Goal: Task Accomplishment & Management: Manage account settings

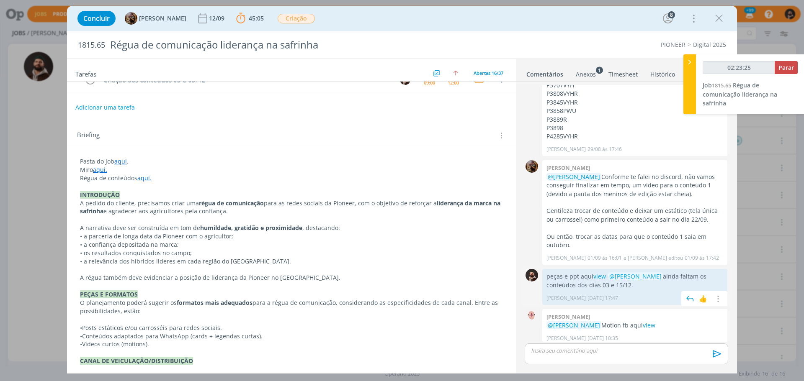
scroll to position [726, 0]
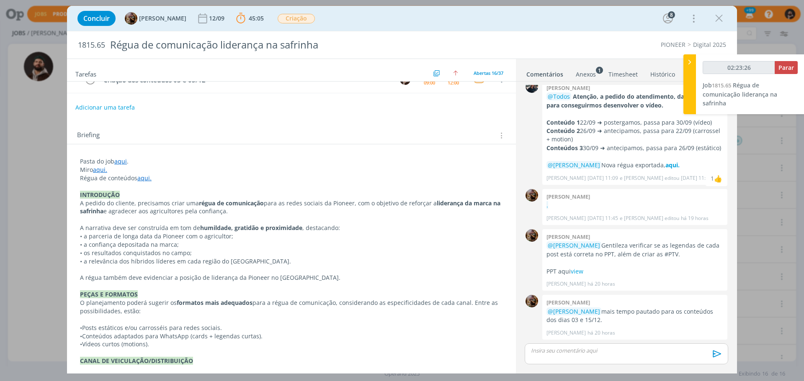
click at [791, 59] on div "02:23:26 Parar Job 1815.65 Régua de comunicação liderança na safrinha" at bounding box center [750, 84] width 108 height 60
type input "02:23:27"
click at [789, 67] on span "Parar" at bounding box center [785, 68] width 15 height 8
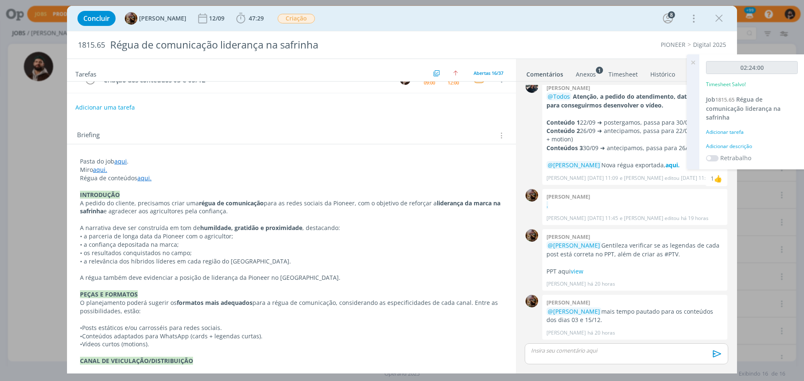
click at [741, 147] on div "Adicionar descrição" at bounding box center [752, 147] width 92 height 8
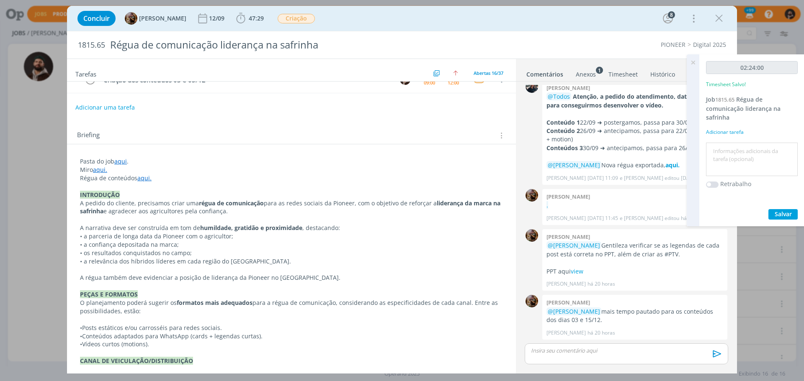
click at [741, 147] on textarea at bounding box center [751, 160] width 87 height 30
type textarea "criação"
click at [775, 207] on div "02:24:00 Timesheet Salvo! Job 1815.65 Régua de comunicação liderança na safrinh…" at bounding box center [751, 140] width 105 height 172
click at [775, 214] on span "Salvar" at bounding box center [783, 214] width 17 height 8
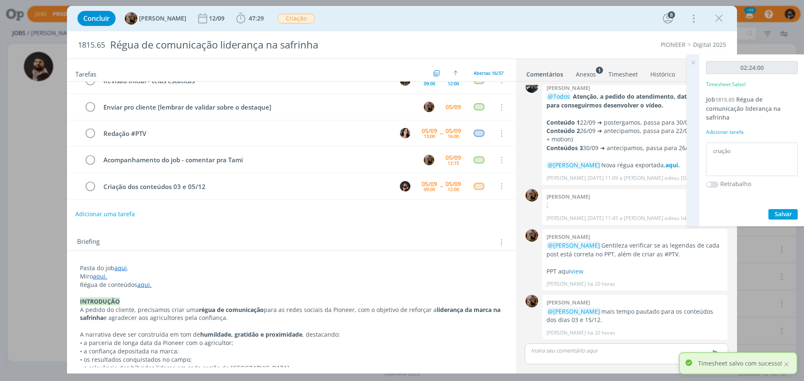
scroll to position [102, 0]
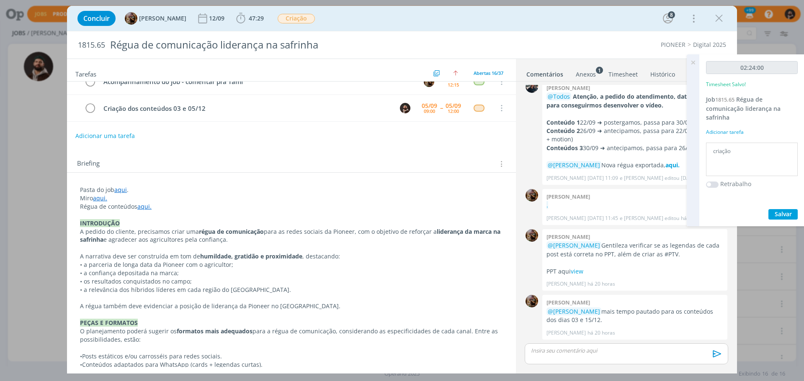
click at [615, 348] on p "dialog" at bounding box center [626, 351] width 190 height 8
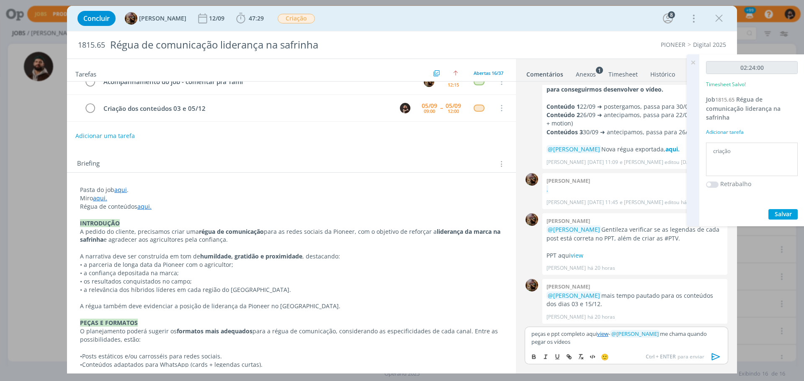
click at [715, 356] on icon "dialog" at bounding box center [716, 357] width 13 height 13
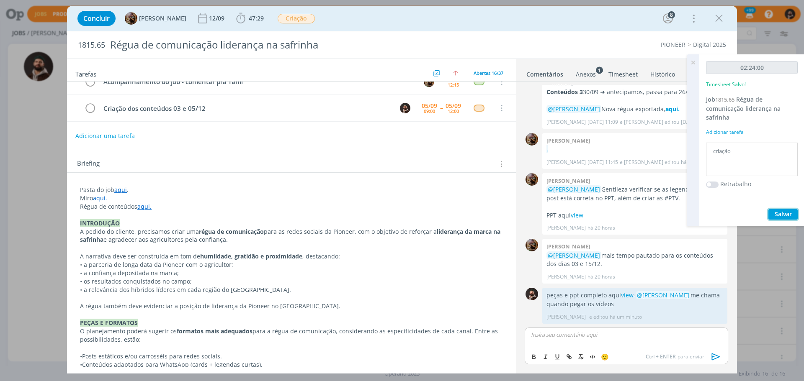
click at [792, 214] on button "Salvar" at bounding box center [782, 214] width 29 height 10
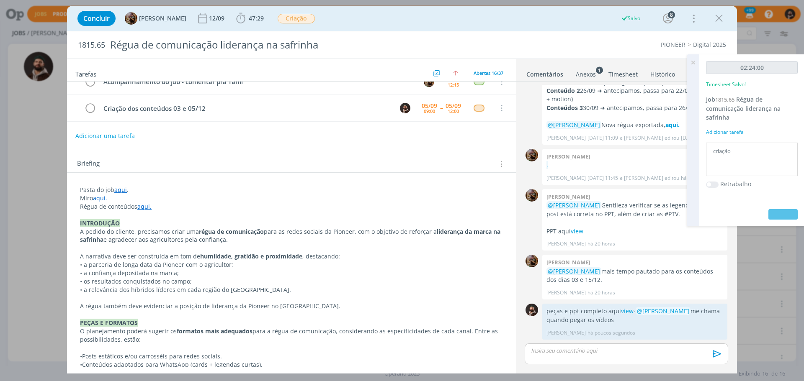
click at [693, 61] on icon at bounding box center [692, 62] width 15 height 16
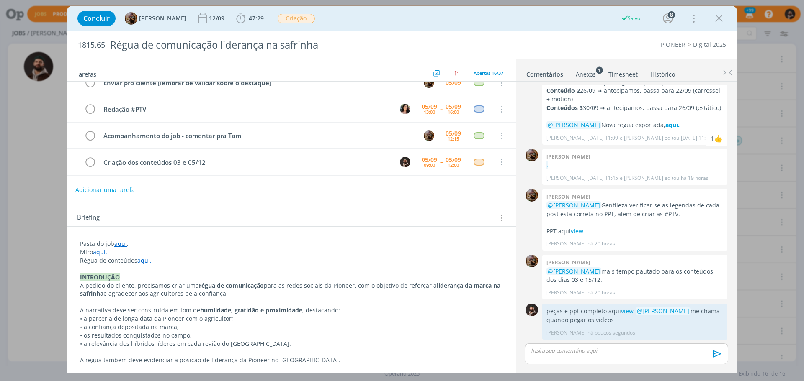
scroll to position [0, 0]
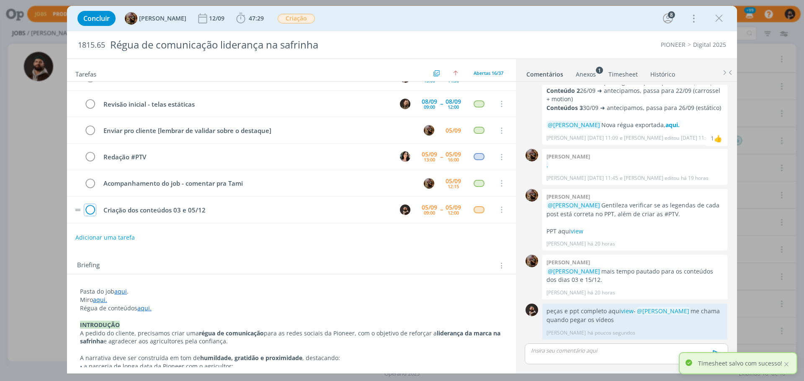
click at [89, 211] on icon "dialog" at bounding box center [90, 210] width 12 height 13
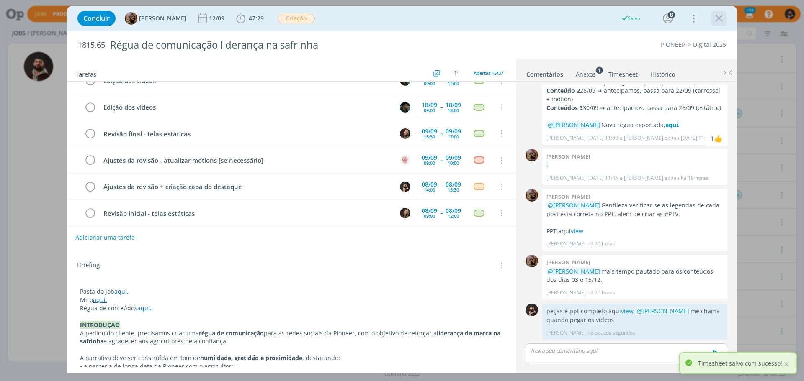
scroll to position [172, 0]
click at [723, 15] on icon "dialog" at bounding box center [719, 18] width 13 height 13
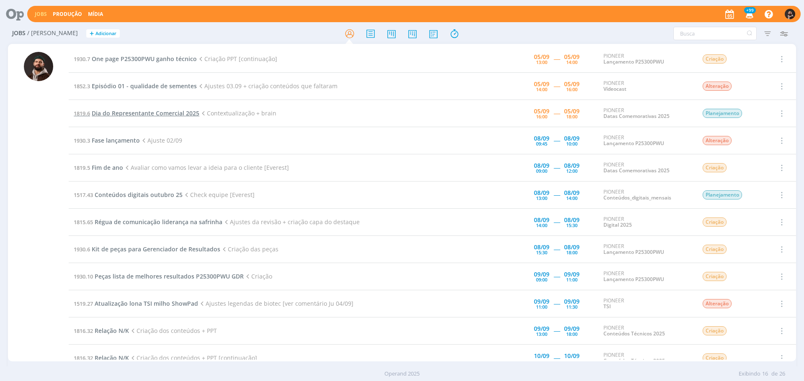
click at [162, 112] on span "Dia do Representante Comercial 2025" at bounding box center [146, 113] width 108 height 8
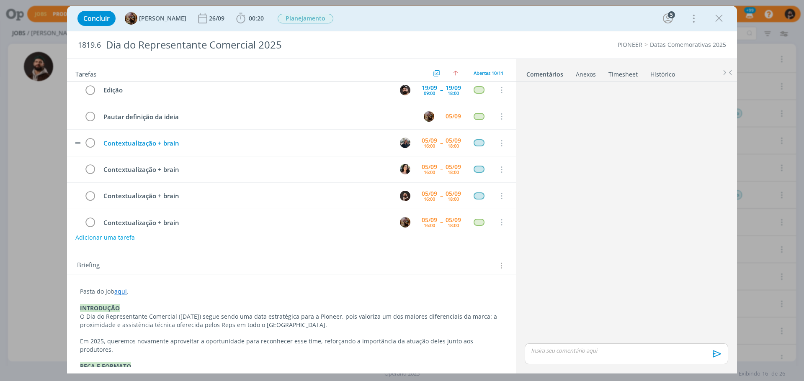
scroll to position [123, 0]
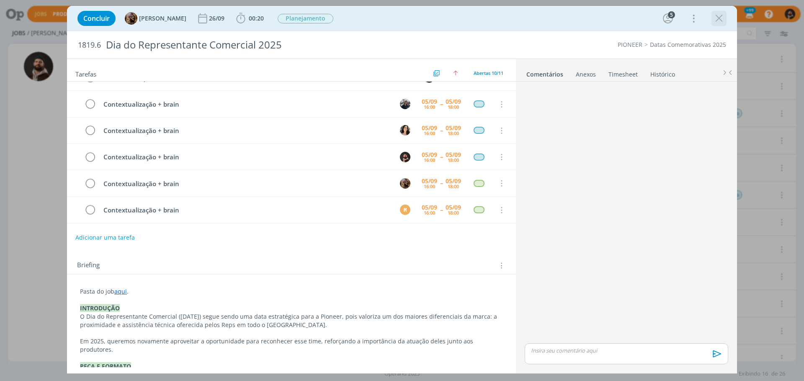
click at [719, 17] on icon "dialog" at bounding box center [719, 18] width 13 height 13
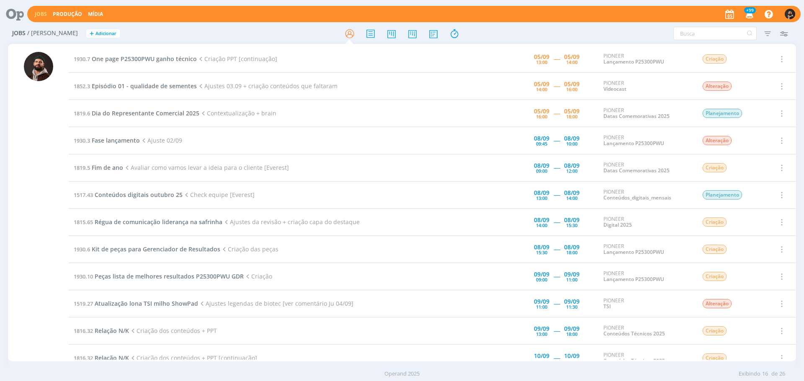
drag, startPoint x: 231, startPoint y: 88, endPoint x: 344, endPoint y: 89, distance: 113.5
click at [344, 89] on td "1852.3 Episódio 01 - qualidade de sementes Ajustes 03.09 + criação conteúdos qu…" at bounding box center [267, 86] width 396 height 27
